Goal: Transaction & Acquisition: Purchase product/service

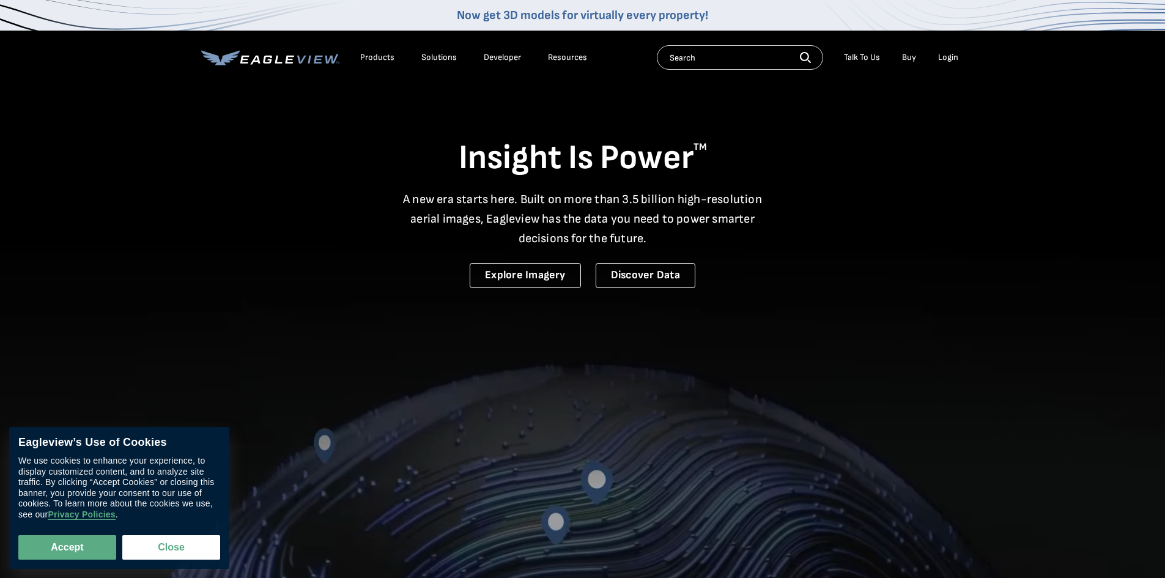
click at [559, 112] on div "Insight Is Power TM A new era starts here. Built on more than 3.5 billion high-…" at bounding box center [582, 185] width 763 height 205
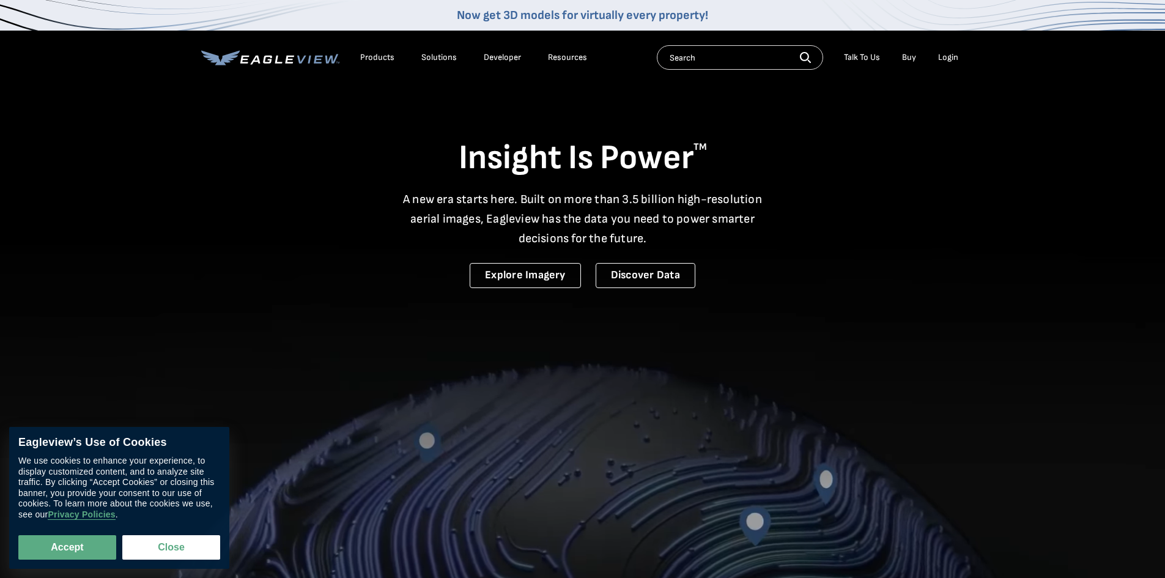
click at [946, 56] on div "Login" at bounding box center [948, 57] width 20 height 11
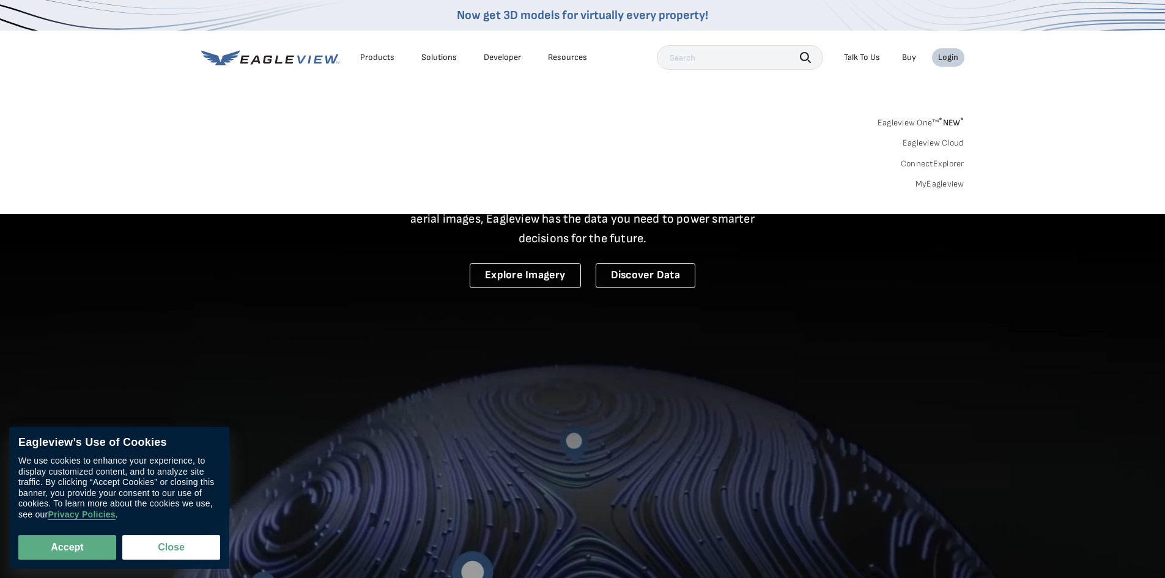
click at [940, 186] on link "MyEagleview" at bounding box center [939, 184] width 49 height 11
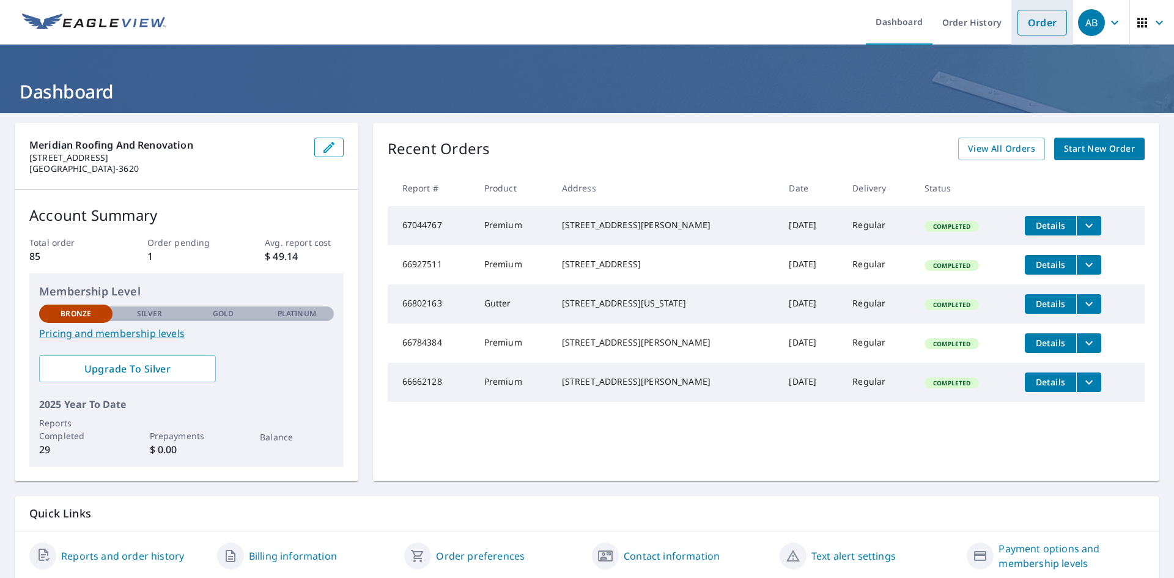
click at [1035, 21] on link "Order" at bounding box center [1042, 23] width 50 height 26
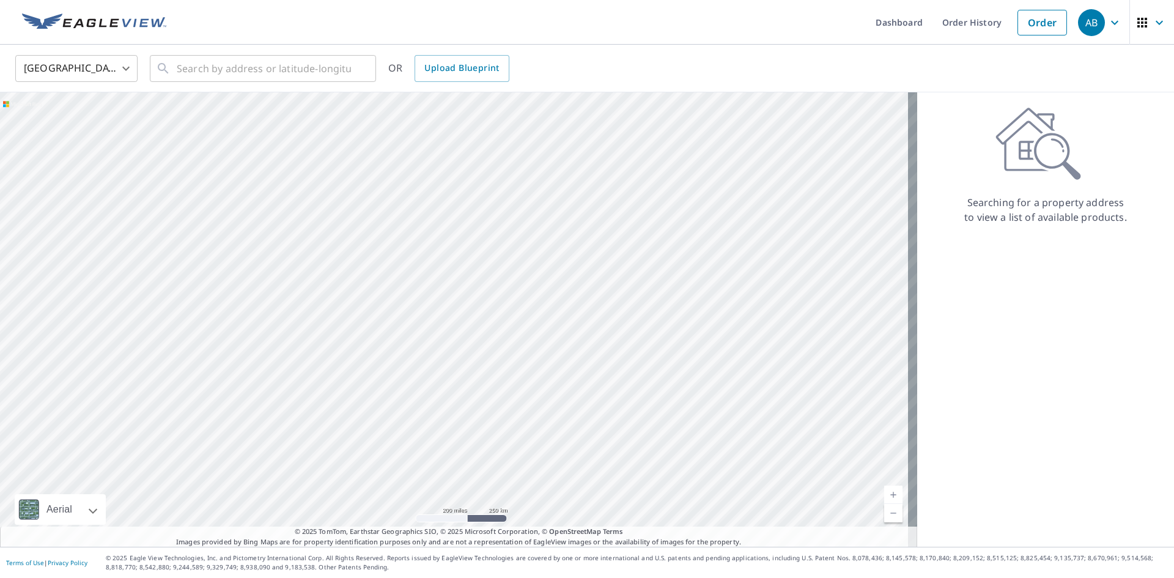
click at [377, 65] on div "United States US ​ ​ OR Upload Blueprint" at bounding box center [582, 68] width 1153 height 29
click at [358, 71] on icon "Clear" at bounding box center [359, 68] width 12 height 12
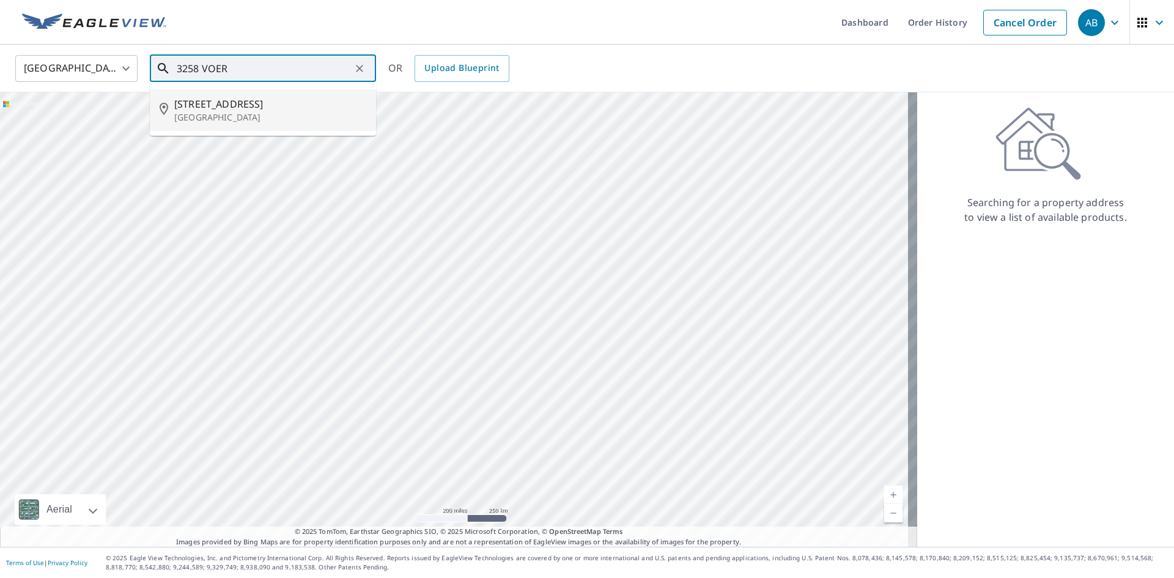
click at [289, 106] on span "3258 Voerster Ave" at bounding box center [270, 104] width 192 height 15
type input "3258 Voerster Ave Saint Louis, MO 63139"
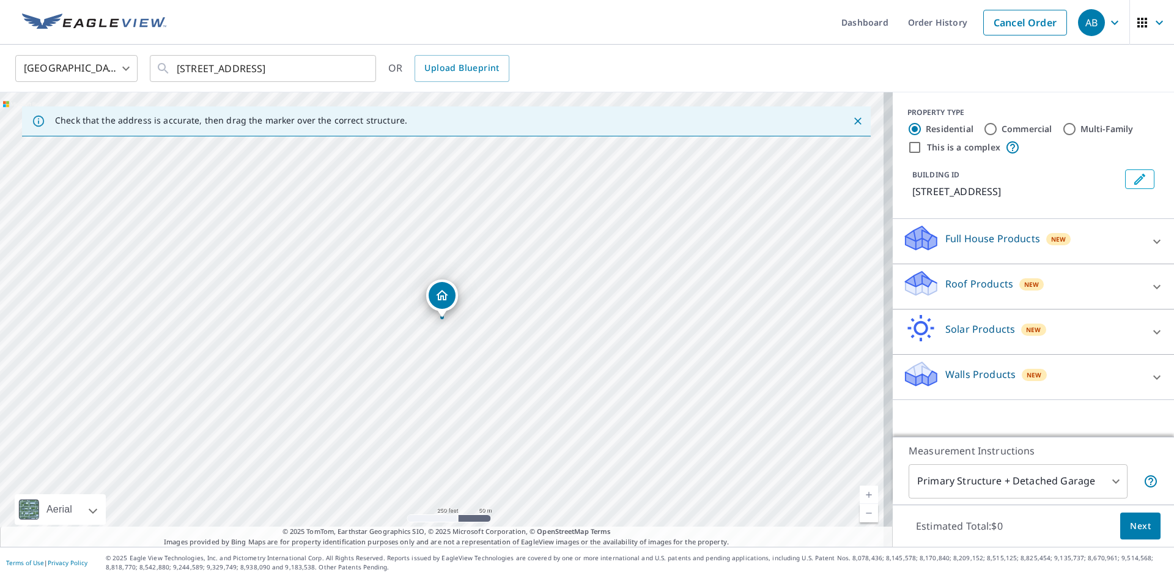
click at [998, 298] on div "Roof Products New" at bounding box center [1022, 286] width 240 height 35
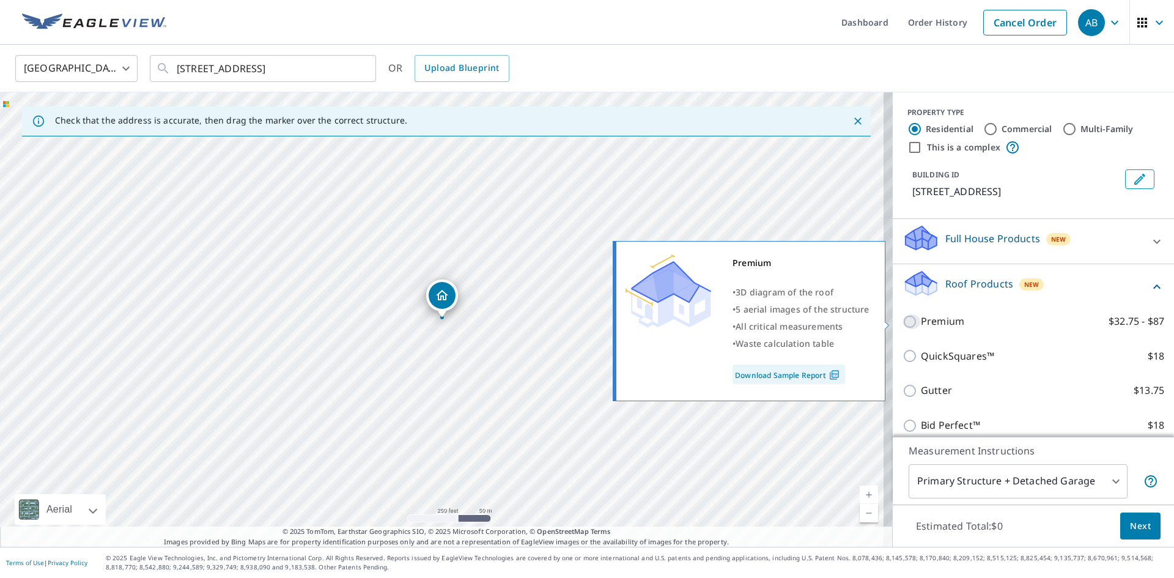
click at [902, 318] on input "Premium $32.75 - $87" at bounding box center [911, 321] width 18 height 15
checkbox input "true"
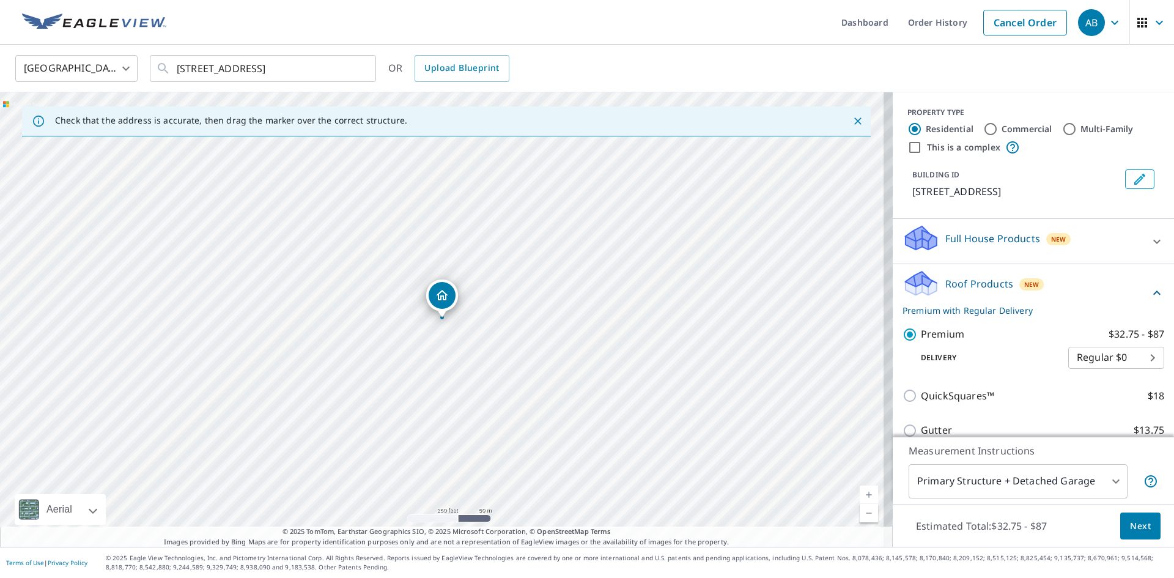
click at [1136, 525] on span "Next" at bounding box center [1140, 525] width 21 height 15
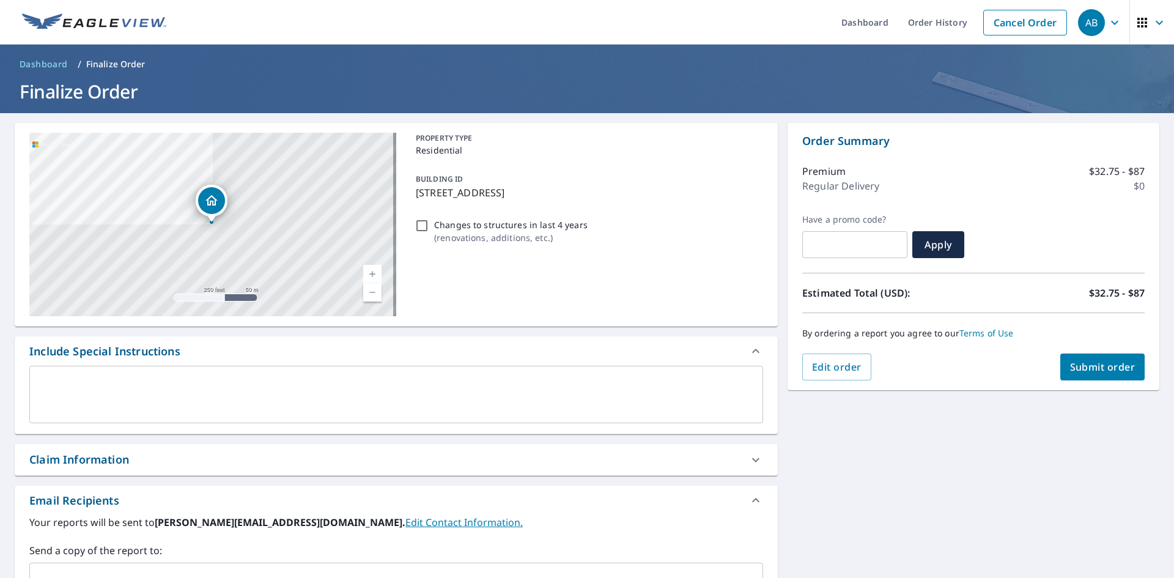
click at [1080, 365] on span "Submit order" at bounding box center [1102, 366] width 65 height 13
